Goal: Feedback & Contribution: Submit feedback/report problem

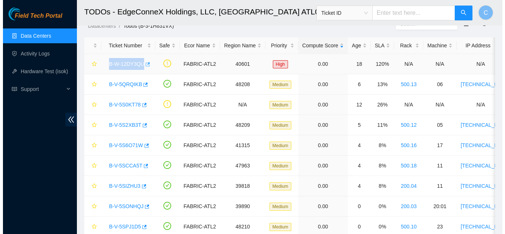
scroll to position [26, 0]
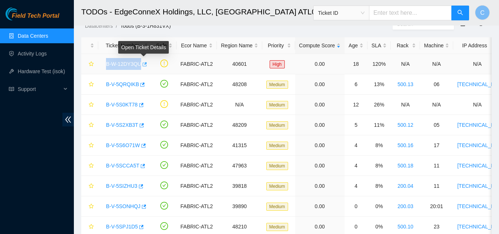
click at [146, 62] on icon "button" at bounding box center [145, 64] width 4 height 4
click at [128, 64] on link "B-W-12DY3QU" at bounding box center [123, 64] width 35 height 6
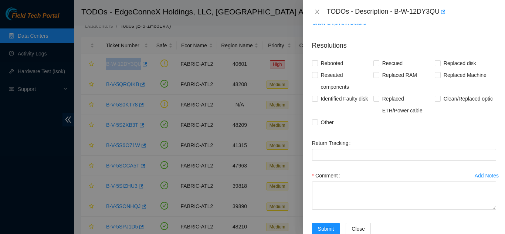
scroll to position [179, 0]
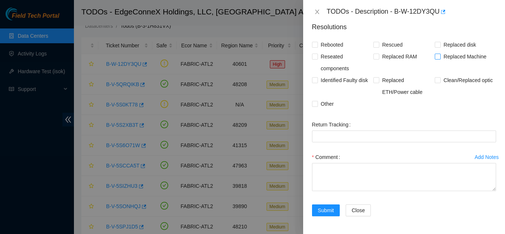
click at [441, 56] on span "Replaced Machine" at bounding box center [465, 57] width 49 height 12
click at [438, 56] on input "Replaced Machine" at bounding box center [437, 56] width 5 height 5
checkbox input "true"
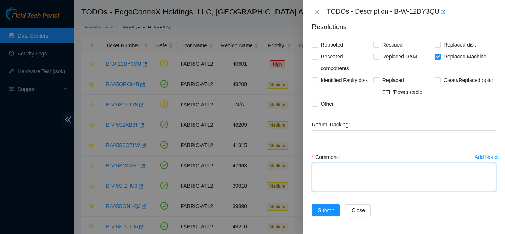
click at [372, 182] on textarea "Comment" at bounding box center [404, 177] width 184 height 28
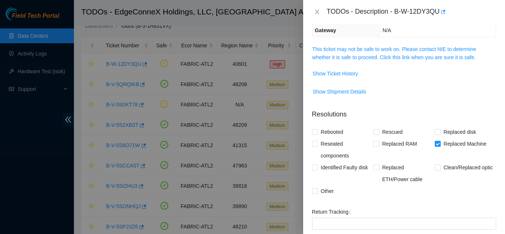
scroll to position [91, 0]
click at [353, 74] on span "Show Ticket History" at bounding box center [335, 74] width 45 height 8
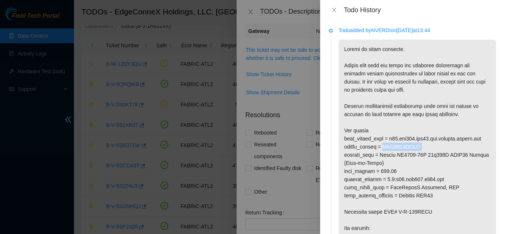
drag, startPoint x: 417, startPoint y: 147, endPoint x: 383, endPoint y: 147, distance: 34.4
click at [383, 147] on p at bounding box center [417, 192] width 157 height 304
copy p "AAA2024AACE"
click at [336, 11] on icon "close" at bounding box center [334, 10] width 4 height 4
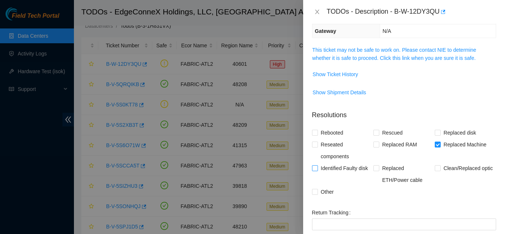
scroll to position [179, 0]
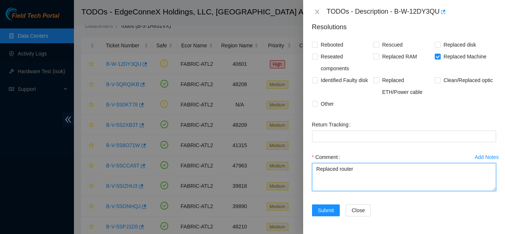
click at [366, 172] on textarea "Replaced router" at bounding box center [404, 177] width 184 height 28
paste textarea "AAA2024AACE"
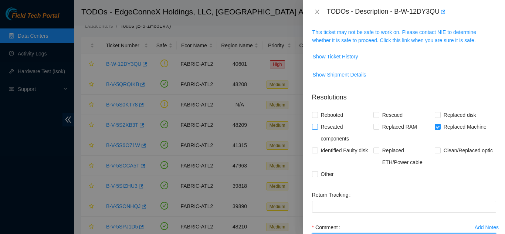
scroll to position [105, 0]
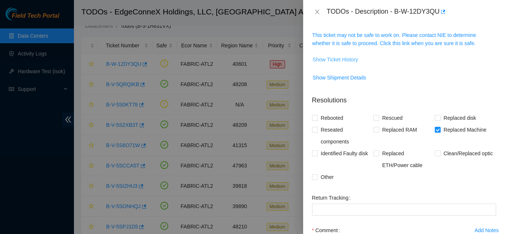
click at [343, 57] on span "Show Ticket History" at bounding box center [335, 59] width 45 height 8
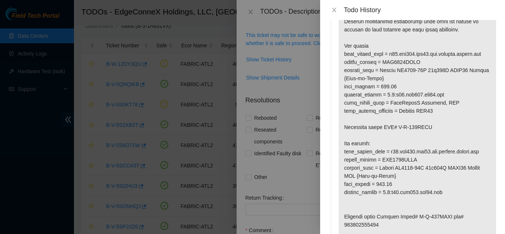
scroll to position [85, 0]
drag, startPoint x: 415, startPoint y: 159, endPoint x: 382, endPoint y: 162, distance: 33.1
click at [382, 162] on p at bounding box center [417, 106] width 157 height 304
copy p "AAA2034AAPS"
click at [335, 12] on icon "close" at bounding box center [334, 10] width 6 height 6
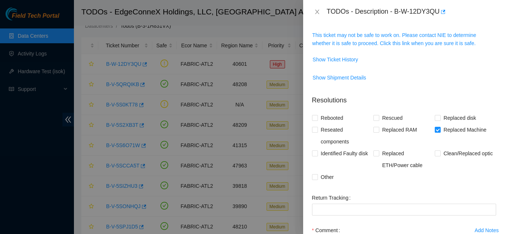
scroll to position [179, 0]
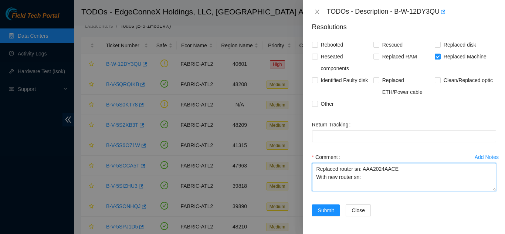
click at [377, 175] on textarea "Replaced router sn: AAA2024AACE With new router sn:" at bounding box center [404, 177] width 184 height 28
paste textarea "AAA2034AAPS"
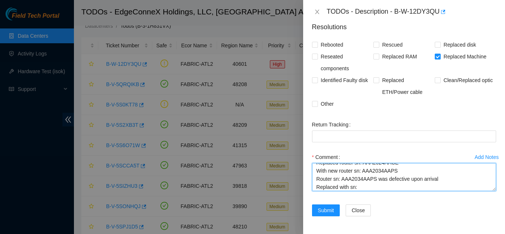
paste textarea "AAA2012AAED"
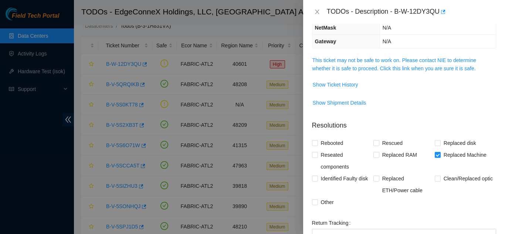
scroll to position [79, 0]
type textarea "Replaced router sn: AAA2024AACE With new router sn: AAA2034AAPS Router sn: AAA2…"
click at [353, 87] on span "Show Ticket History" at bounding box center [335, 85] width 45 height 8
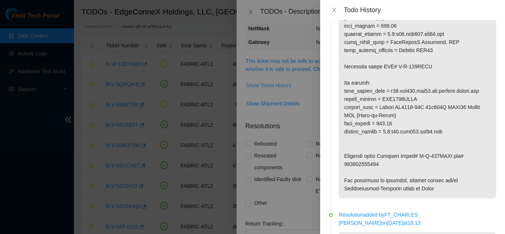
scroll to position [146, 0]
click at [335, 7] on button "Close" at bounding box center [334, 10] width 10 height 7
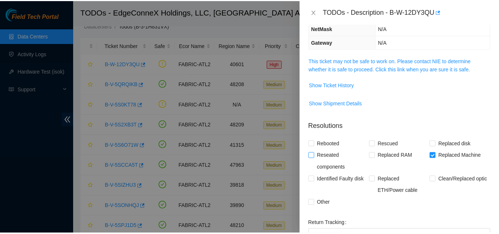
scroll to position [179, 0]
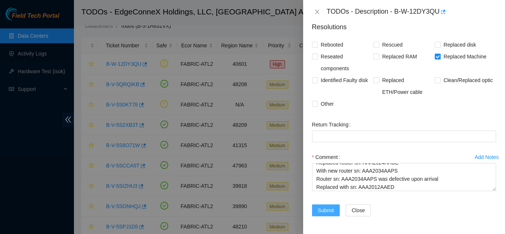
click at [321, 212] on span "Submit" at bounding box center [326, 210] width 16 height 8
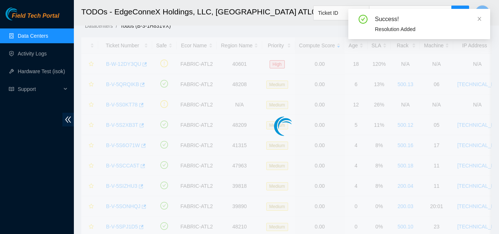
scroll to position [203, 0]
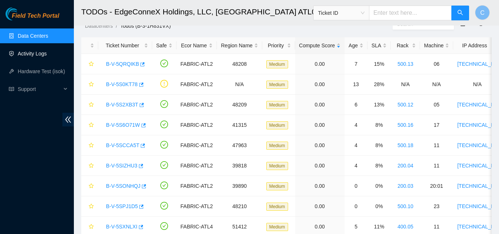
click at [47, 51] on link "Activity Logs" at bounding box center [32, 54] width 29 height 6
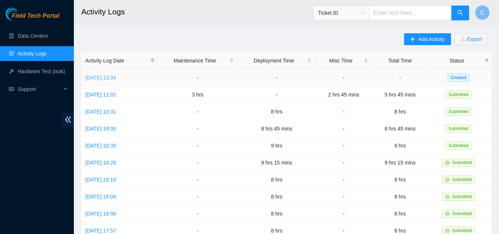
click at [116, 77] on link "Tue, 12 Aug 2025 13:34" at bounding box center [100, 78] width 31 height 6
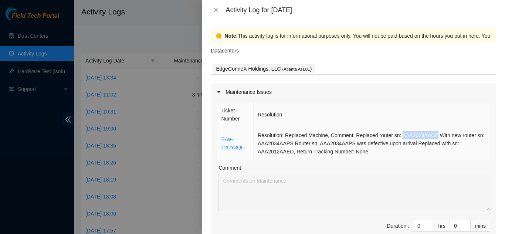
drag, startPoint x: 431, startPoint y: 135, endPoint x: 397, endPoint y: 135, distance: 33.6
click at [397, 135] on td "Resolution: Replaced Machine, Comment: Replaced router sn: AAA2024AACE With new…" at bounding box center [372, 143] width 237 height 33
copy td "AAA2024AACE"
click at [216, 12] on icon "close" at bounding box center [216, 10] width 6 height 6
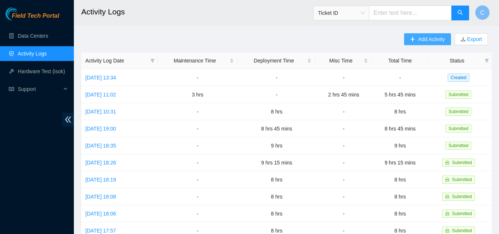
click at [420, 41] on span "Add Activity" at bounding box center [431, 39] width 27 height 8
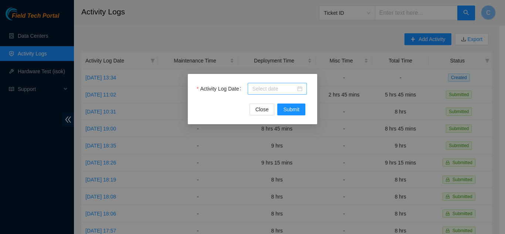
click at [269, 90] on input "Activity Log Date" at bounding box center [274, 89] width 44 height 8
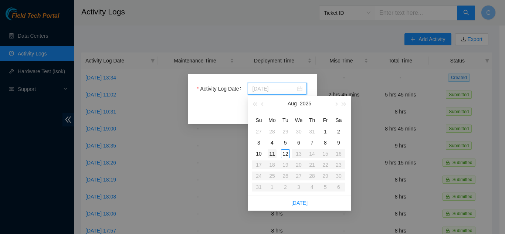
type input "2025-08-11"
click at [272, 152] on div "11" at bounding box center [272, 153] width 9 height 9
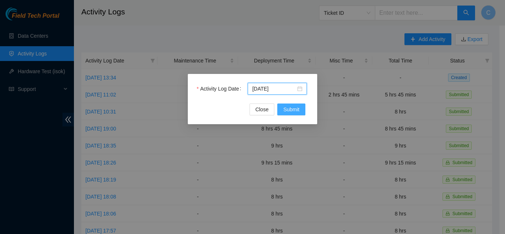
click at [282, 109] on button "Submit" at bounding box center [291, 110] width 28 height 12
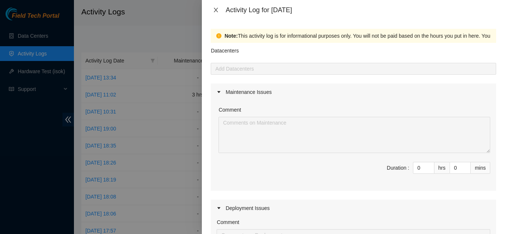
click at [213, 9] on icon "close" at bounding box center [216, 10] width 6 height 6
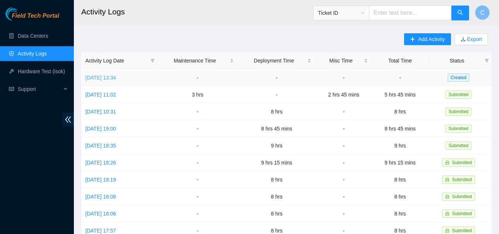
click at [108, 75] on link "Tue, 12 Aug 2025 13:34" at bounding box center [100, 78] width 31 height 6
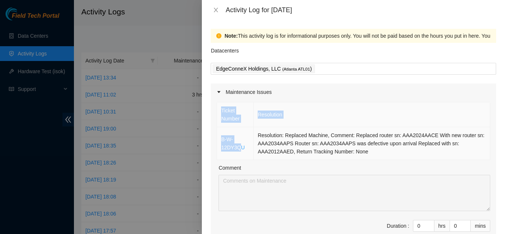
drag, startPoint x: 217, startPoint y: 139, endPoint x: 240, endPoint y: 144, distance: 23.8
click at [240, 144] on div "Ticket Number Resolution B-W-12DY3QU Resolution: Replaced Machine, Comment: Rep…" at bounding box center [353, 175] width 285 height 148
click at [210, 133] on div "Note: This activity log is for informational purposes only. You will not be pai…" at bounding box center [353, 127] width 303 height 214
drag, startPoint x: 216, startPoint y: 140, endPoint x: 240, endPoint y: 147, distance: 24.3
click at [240, 147] on div "Ticket Number Resolution B-W-12DY3QU Resolution: Replaced Machine, Comment: Rep…" at bounding box center [353, 175] width 285 height 148
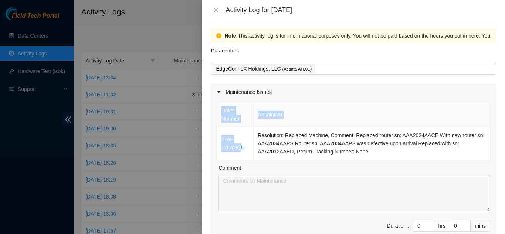
click at [209, 157] on div "Note: This activity log is for informational purposes only. You will not be pai…" at bounding box center [353, 127] width 303 height 214
drag, startPoint x: 248, startPoint y: 148, endPoint x: 221, endPoint y: 141, distance: 27.7
click at [221, 141] on td "B-W-12DY3QU" at bounding box center [235, 143] width 37 height 33
copy link "B-W-12DY3QU"
click at [215, 11] on icon "close" at bounding box center [216, 10] width 4 height 4
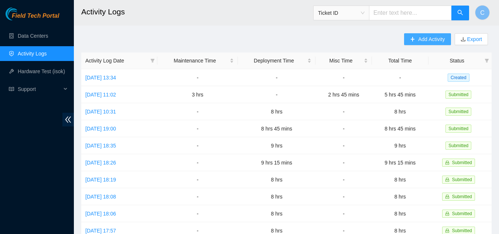
click at [416, 41] on button "Add Activity" at bounding box center [427, 39] width 47 height 12
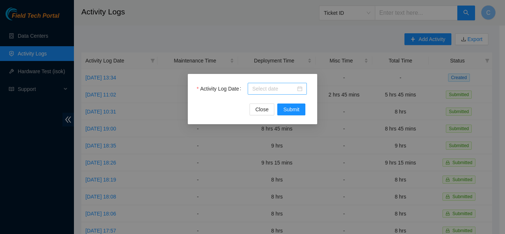
click at [278, 93] on div at bounding box center [277, 89] width 59 height 12
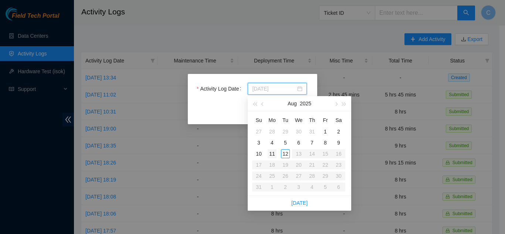
type input "2025-08-11"
click at [272, 152] on div "11" at bounding box center [272, 153] width 9 height 9
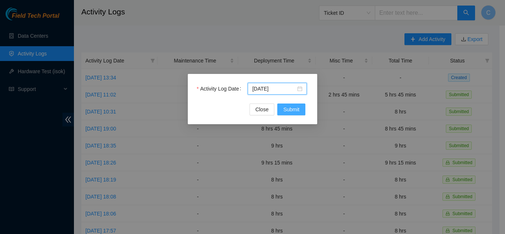
click at [286, 110] on span "Submit" at bounding box center [291, 109] width 16 height 8
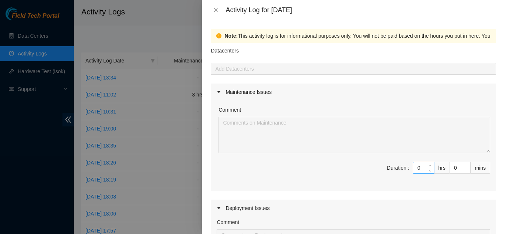
click at [413, 168] on input "0" at bounding box center [423, 167] width 21 height 11
type input "08"
type input "8"
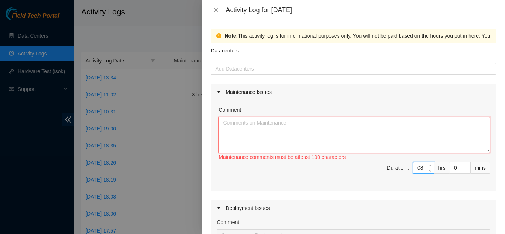
type input "8"
click at [404, 138] on textarea "Comment" at bounding box center [354, 135] width 272 height 36
paste textarea "B-W-12DY3QU"
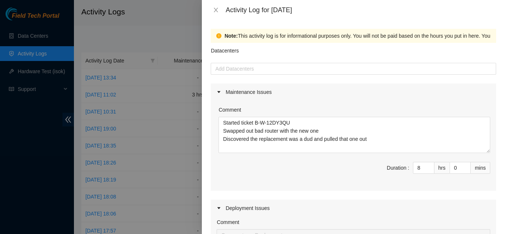
click at [318, 40] on div "Note: This activity log is for informational purposes only. You will not be pai…" at bounding box center [454, 36] width 460 height 8
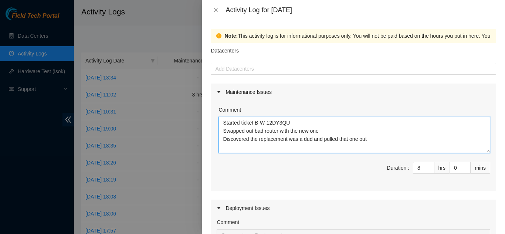
click at [241, 126] on textarea "Started ticket B-W-12DY3QU Swapped out bad router with the new one Discovered t…" at bounding box center [354, 135] width 272 height 36
type textarea "Continued troubleshooting IEN issues with Richard Unboxed all air sleeves and p…"
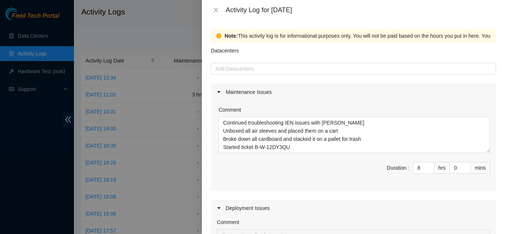
click at [281, 200] on div "Deployment Issues" at bounding box center [353, 208] width 285 height 17
click at [315, 67] on div at bounding box center [354, 68] width 282 height 9
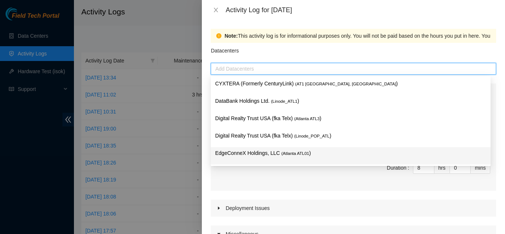
click at [281, 154] on span "( Atlanta ATL01" at bounding box center [295, 153] width 28 height 4
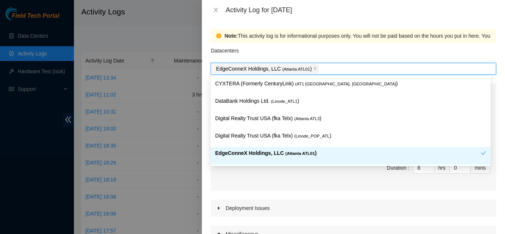
click at [324, 185] on div "Comment Continued troubleshooting IEN issues with Richard Unboxed all air sleev…" at bounding box center [353, 146] width 285 height 90
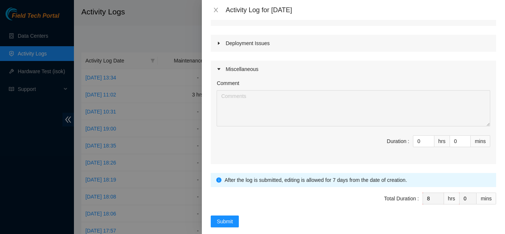
scroll to position [176, 0]
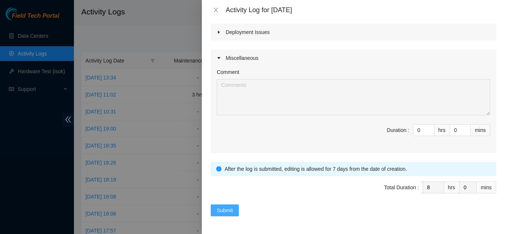
click at [230, 208] on span "Submit" at bounding box center [225, 210] width 16 height 8
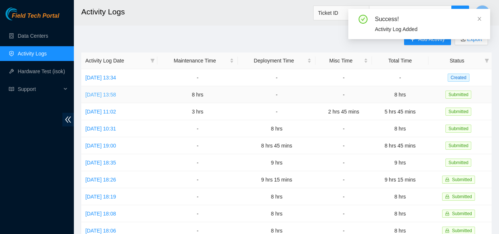
click at [91, 92] on link "Mon, 11 Aug 2025 13:58" at bounding box center [100, 95] width 31 height 6
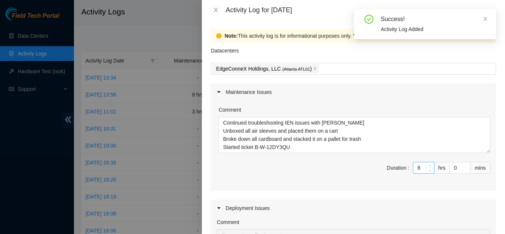
click at [415, 169] on input "8" at bounding box center [423, 167] width 21 height 11
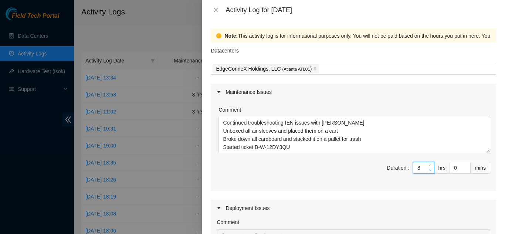
type input "0"
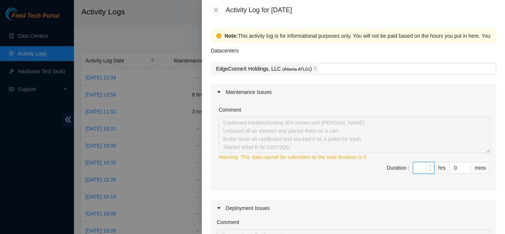
type input "9"
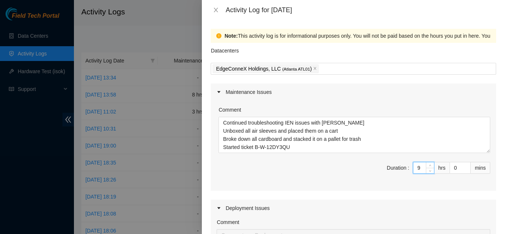
type input "9"
click at [367, 180] on span "Duration : 9 hrs 0 mins" at bounding box center [354, 172] width 274 height 21
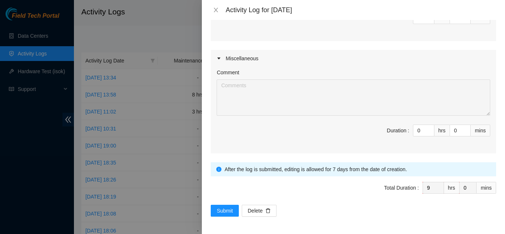
scroll to position [262, 0]
click at [228, 210] on span "Submit" at bounding box center [225, 210] width 16 height 8
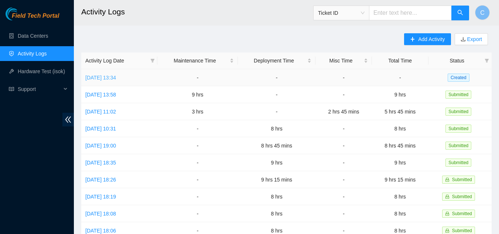
click at [109, 79] on link "Tue, 12 Aug 2025 13:34" at bounding box center [100, 78] width 31 height 6
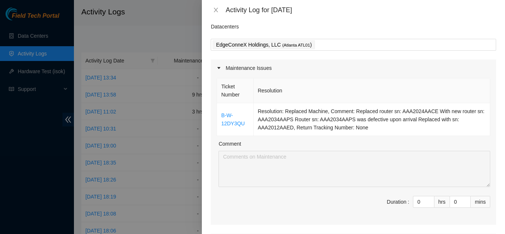
scroll to position [37, 0]
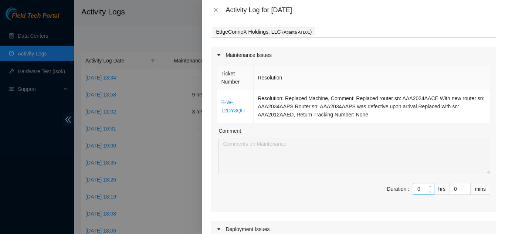
click at [413, 191] on input "0" at bounding box center [423, 188] width 21 height 11
type input "9"
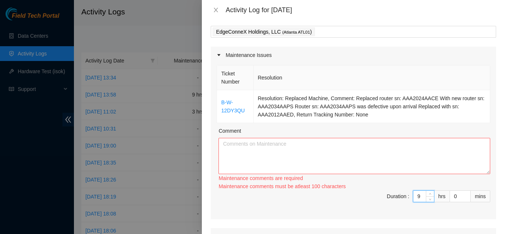
type input "9"
click at [332, 163] on textarea "Comment" at bounding box center [354, 156] width 272 height 36
click at [335, 159] on textarea "Comment" at bounding box center [354, 156] width 272 height 36
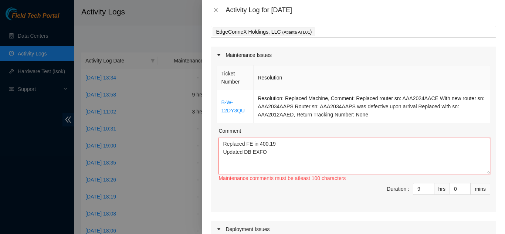
type textarea "Replaced FE in 400.19 Updated DB EXFO"
